Goal: Task Accomplishment & Management: Use online tool/utility

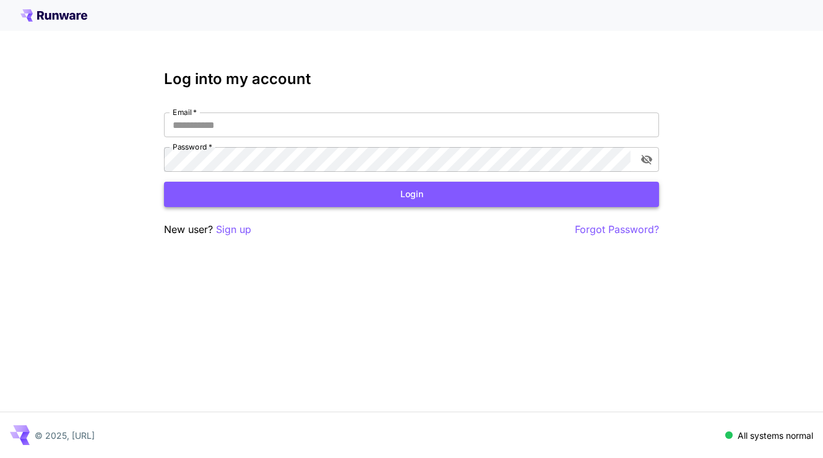
type input "**********"
click at [527, 194] on button "Login" at bounding box center [411, 194] width 495 height 25
